Goal: Information Seeking & Learning: Find specific page/section

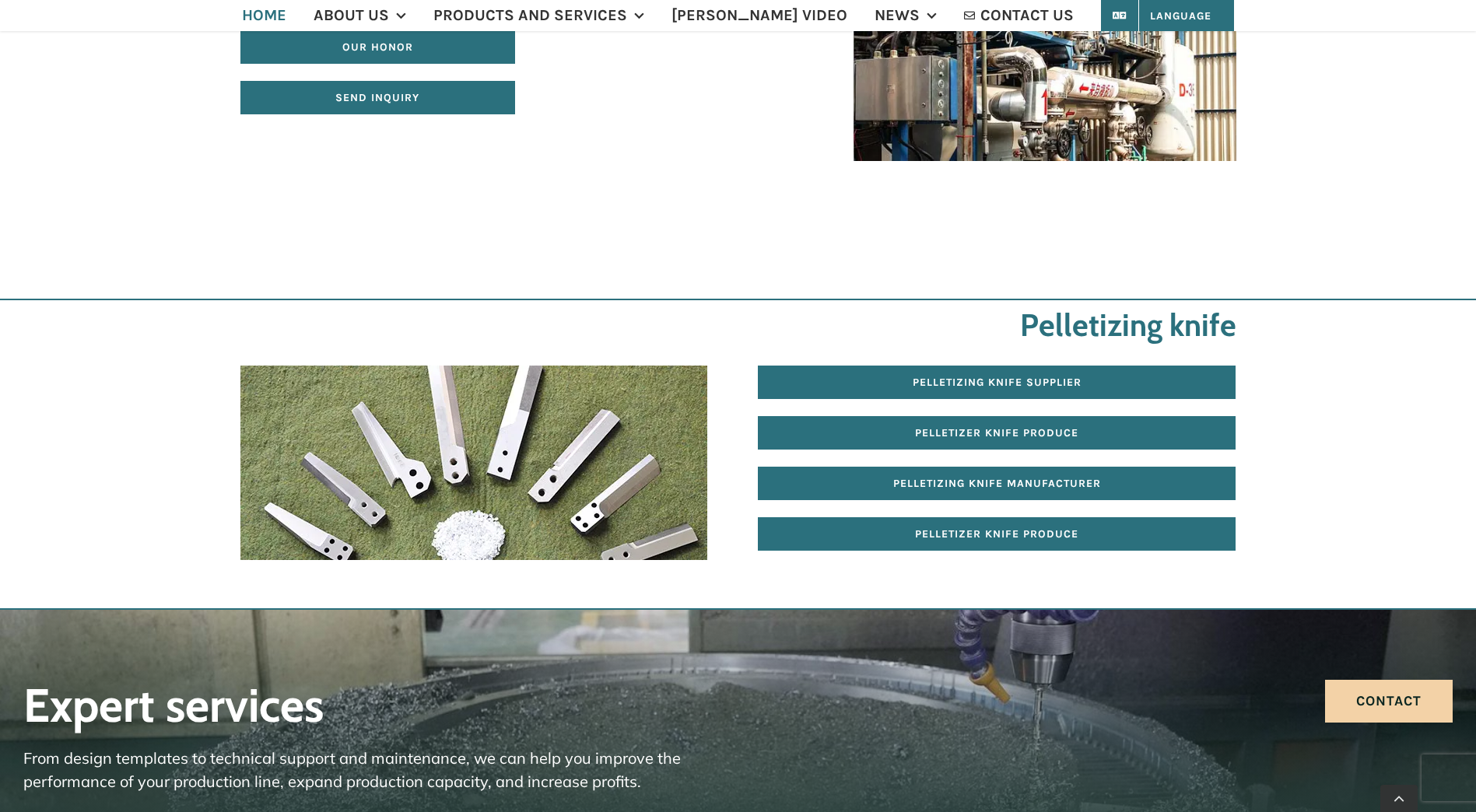
scroll to position [3033, 0]
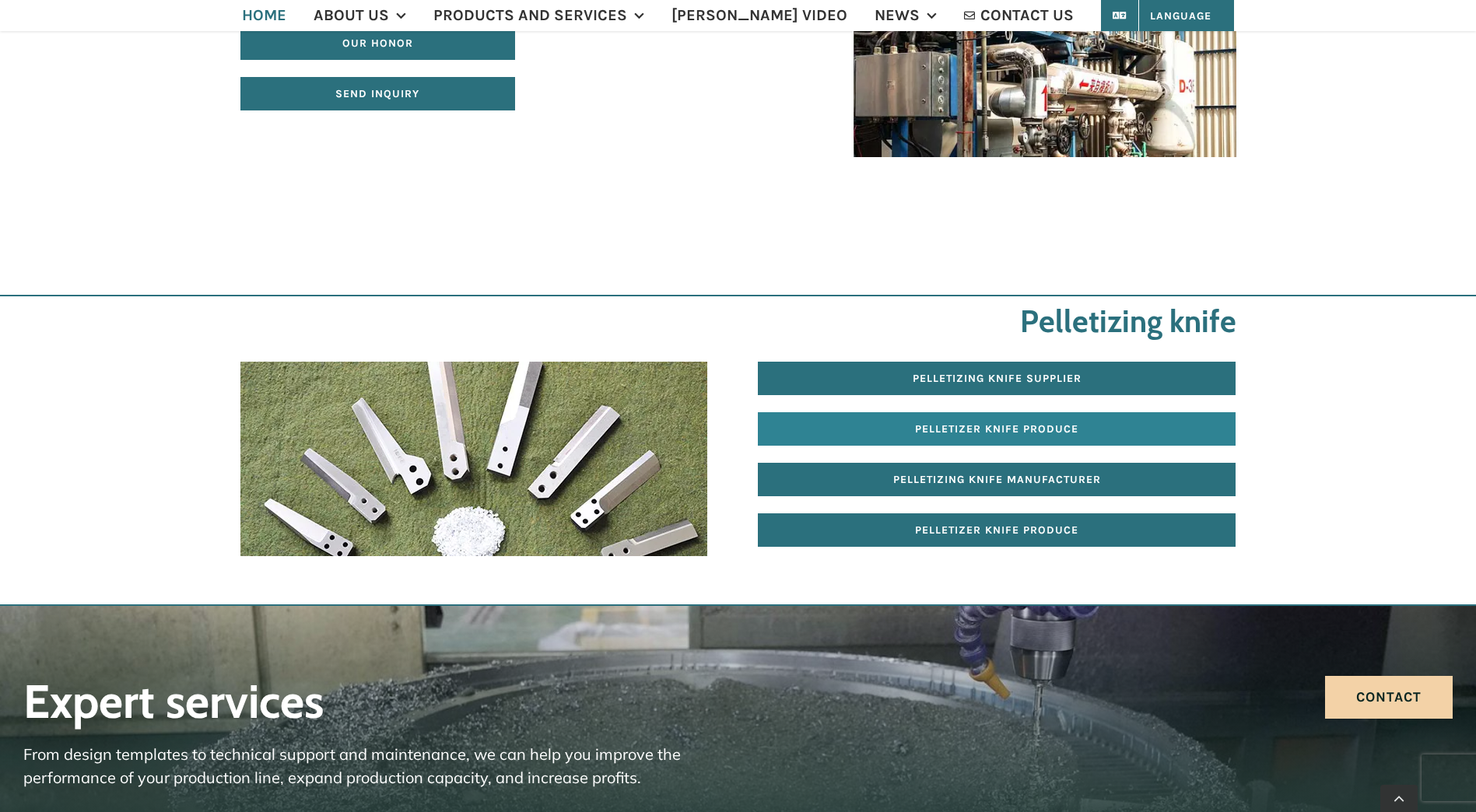
click at [994, 421] on link "Pelletizer knife produce" at bounding box center [997, 429] width 477 height 33
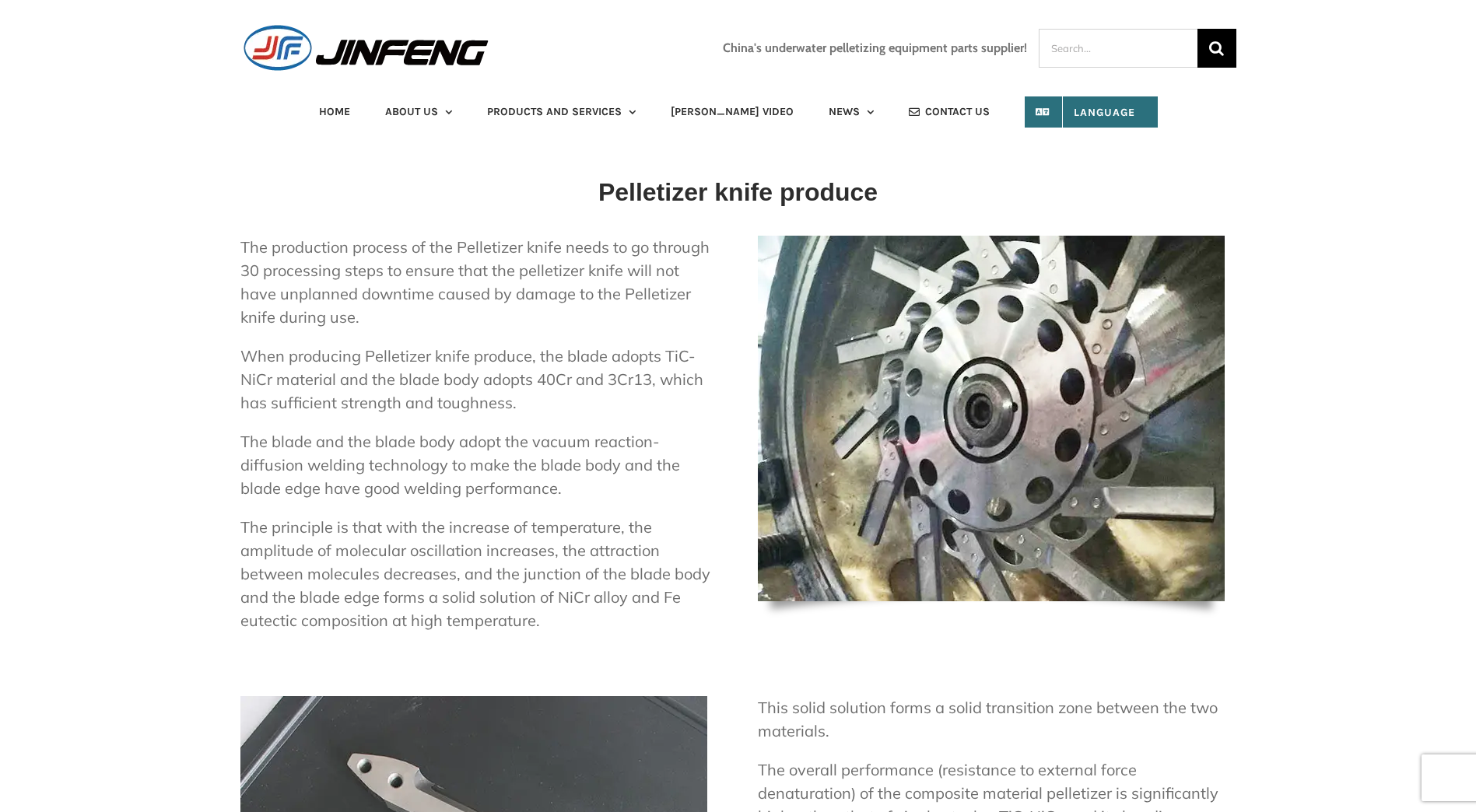
click at [524, 425] on div "When producing Pelletizer knife produce, the blade adopts TiC-NiCr material and…" at bounding box center [479, 422] width 477 height 155
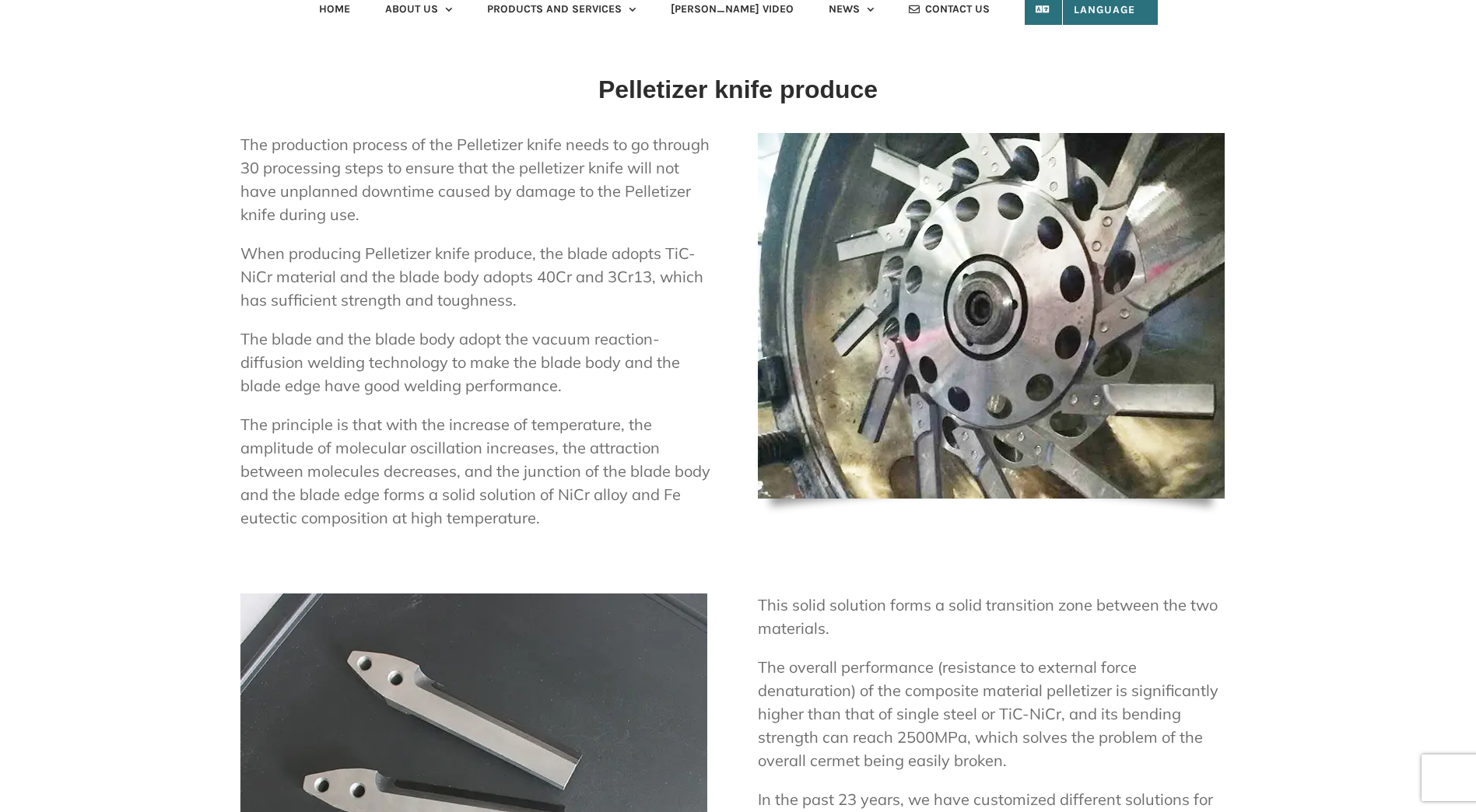
scroll to position [78, 0]
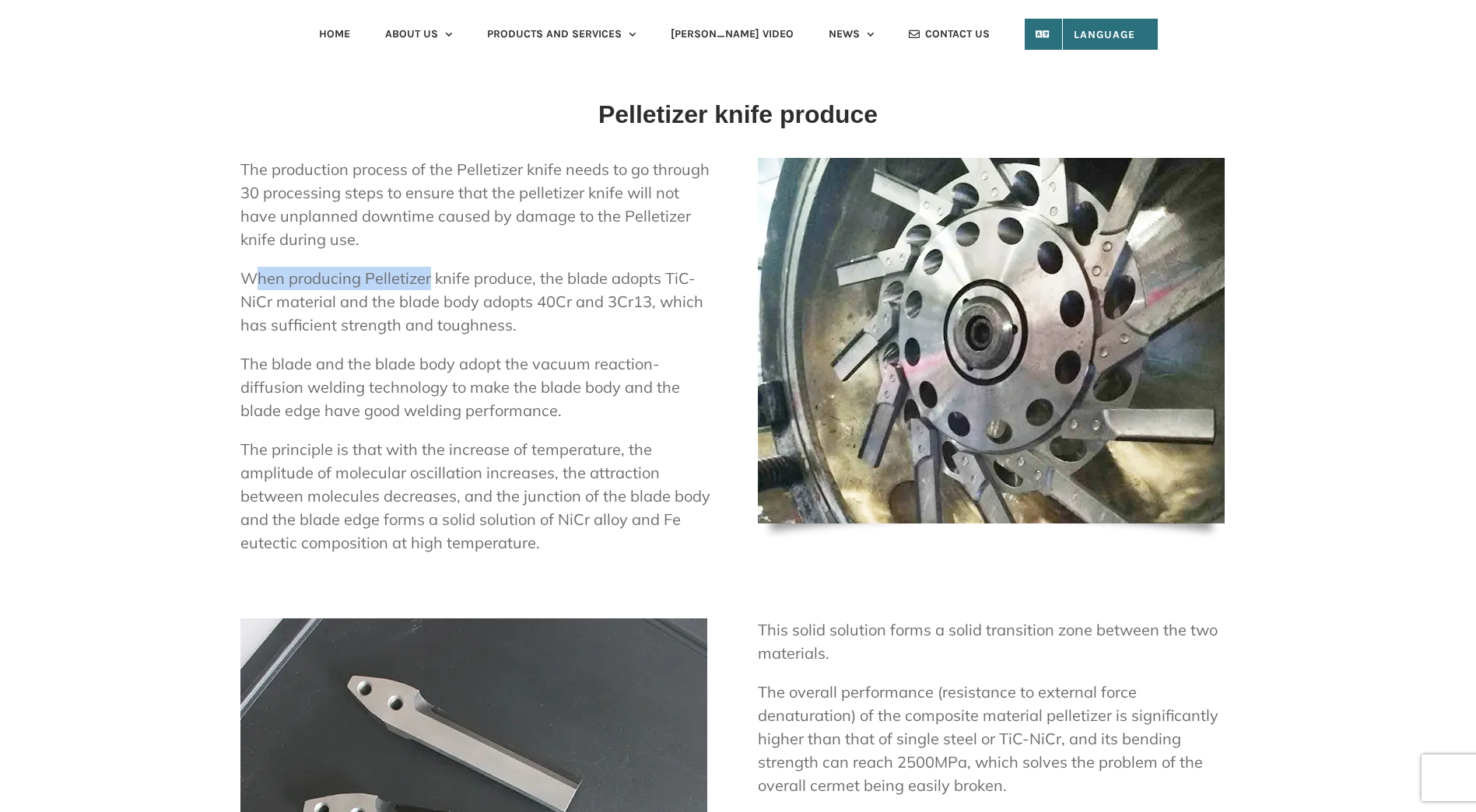
drag, startPoint x: 363, startPoint y: 281, endPoint x: 431, endPoint y: 285, distance: 68.1
click at [431, 285] on p "When producing Pelletizer knife produce, the blade adopts TiC-NiCr material and…" at bounding box center [479, 302] width 477 height 70
drag, startPoint x: 431, startPoint y: 285, endPoint x: 473, endPoint y: 313, distance: 50.5
click at [473, 313] on p "When producing Pelletizer knife produce, the blade adopts TiC-NiCr material and…" at bounding box center [479, 302] width 477 height 70
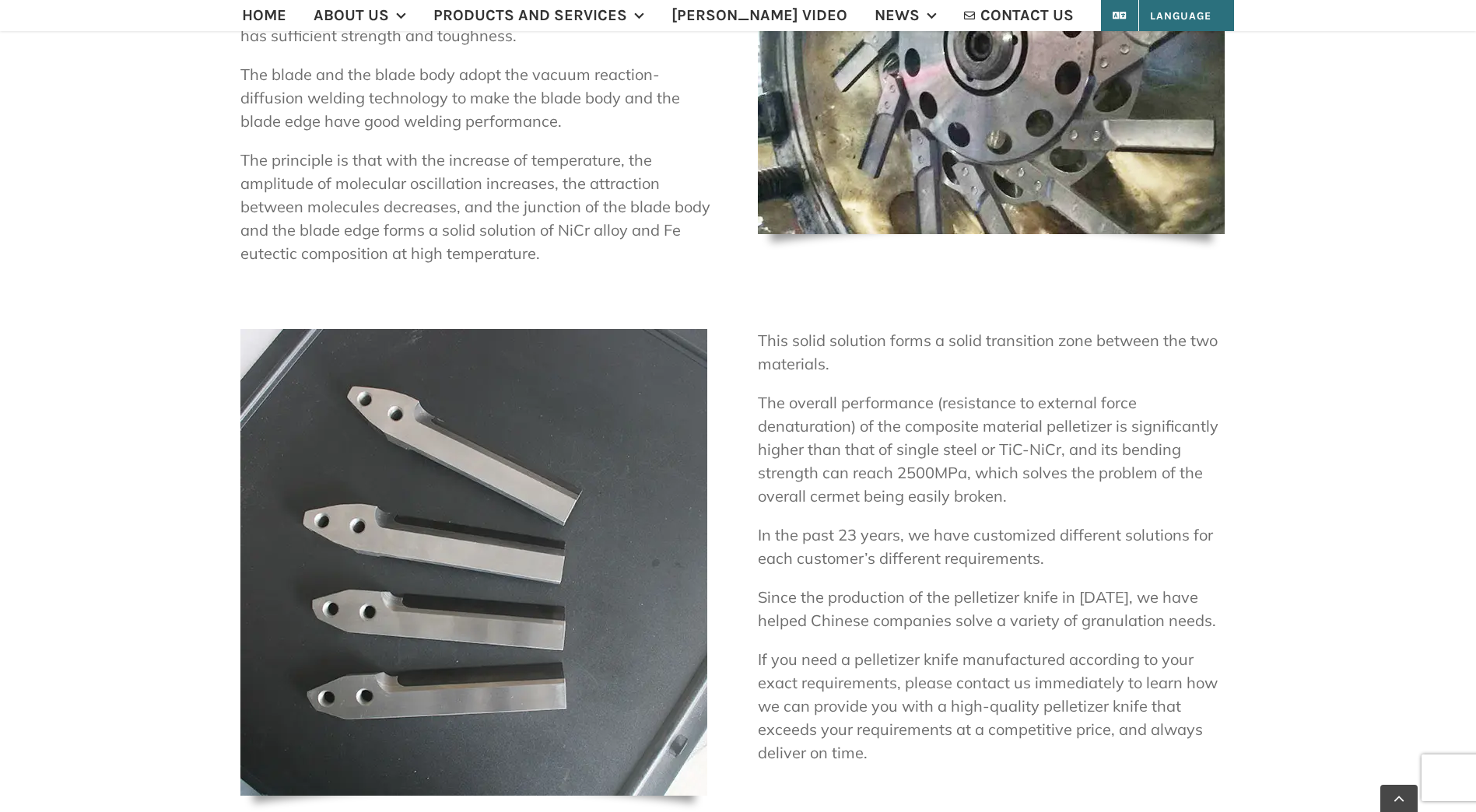
scroll to position [389, 0]
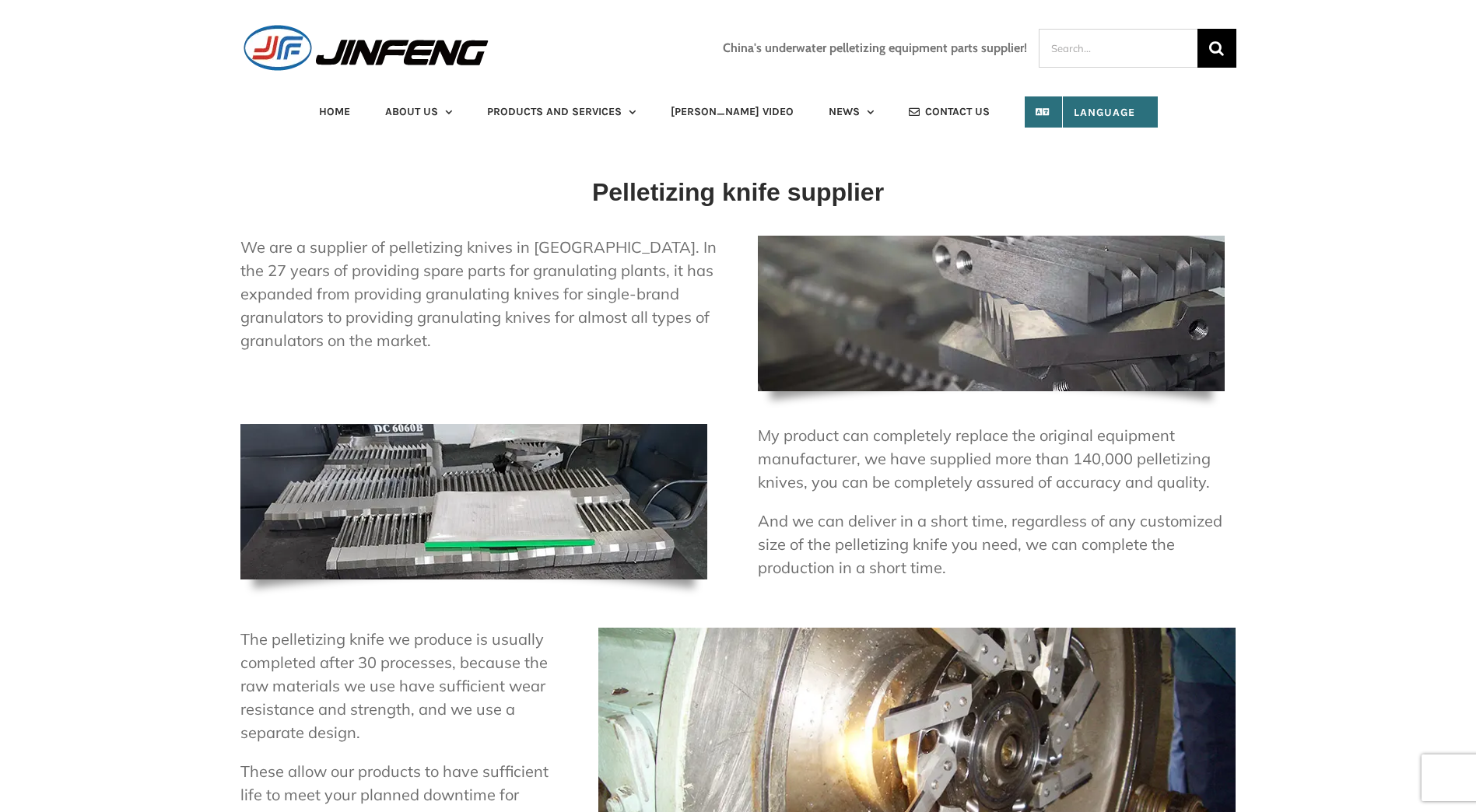
click at [1113, 54] on input "Search for:" at bounding box center [1118, 49] width 159 height 39
type input "coperion"
click at [1198, 29] on input "" at bounding box center [1217, 49] width 39 height 39
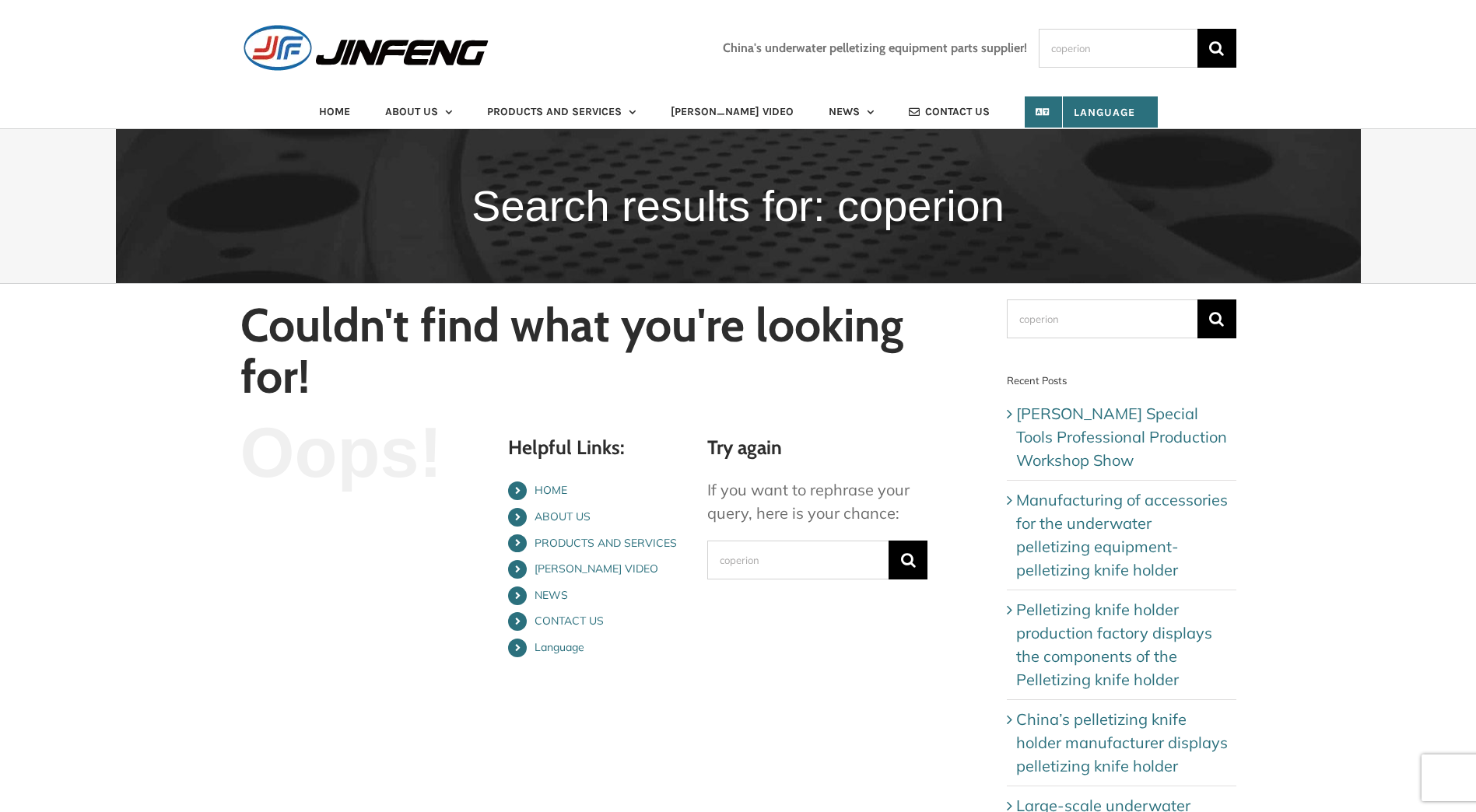
click at [1135, 36] on input "coperion" at bounding box center [1118, 49] width 159 height 39
drag, startPoint x: 1124, startPoint y: 49, endPoint x: 951, endPoint y: 50, distance: 173.0
click at [951, 50] on div "China's underwater pelletizing equipment parts supplier! Search for: coperion " at bounding box center [979, 49] width 514 height 39
type input "pfleiderer"
click at [1198, 29] on input "" at bounding box center [1217, 49] width 39 height 39
